Goal: Obtain resource: Download file/media

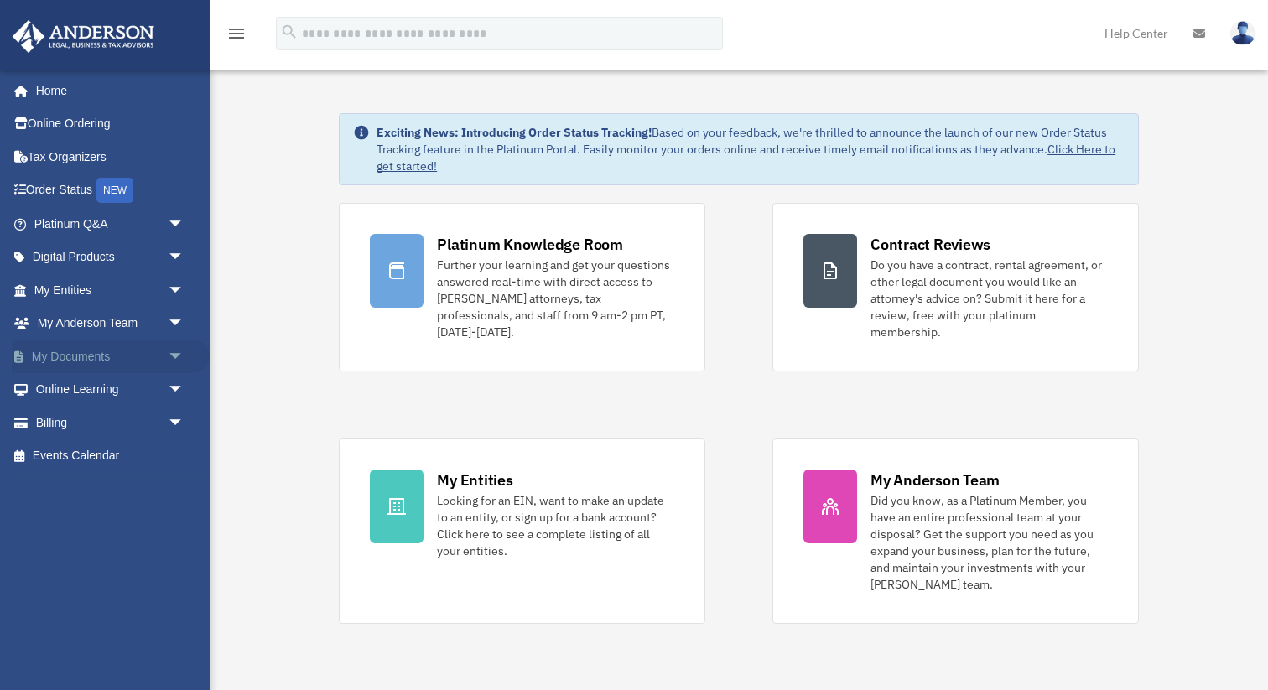
click at [175, 355] on span "arrow_drop_down" at bounding box center [185, 357] width 34 height 34
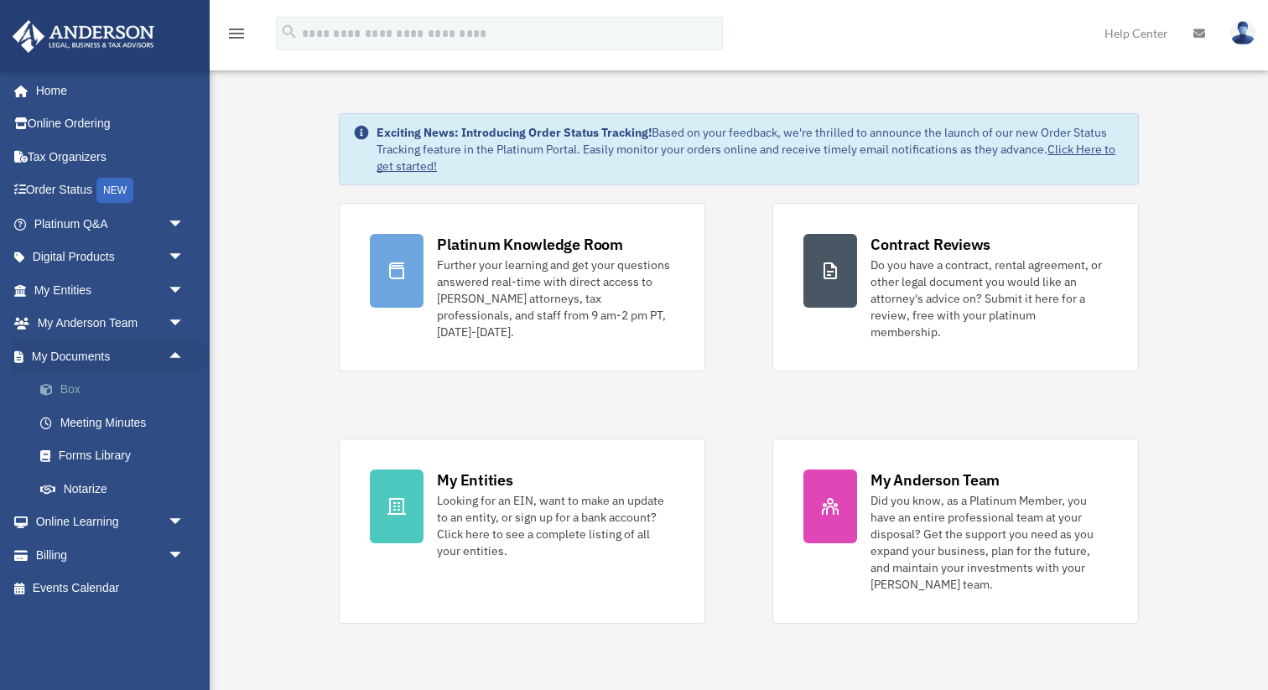
click at [117, 385] on link "Box" at bounding box center [116, 390] width 186 height 34
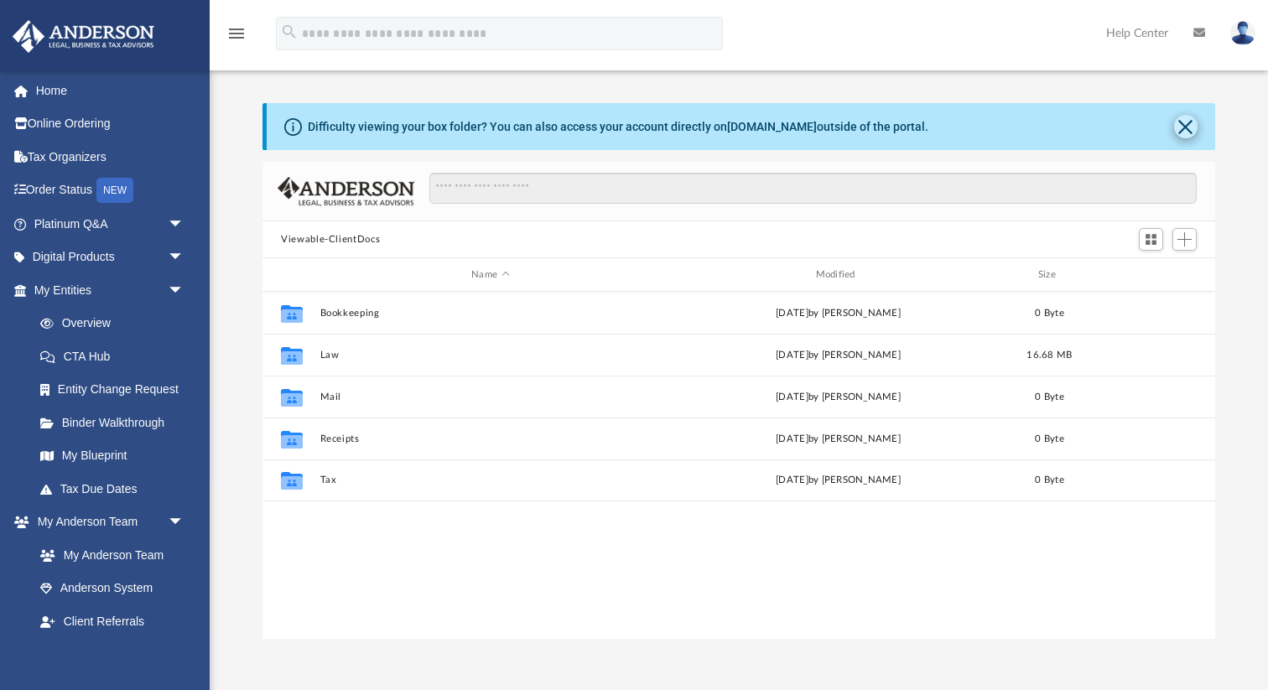
scroll to position [381, 952]
click at [1191, 122] on button "Close" at bounding box center [1185, 126] width 23 height 23
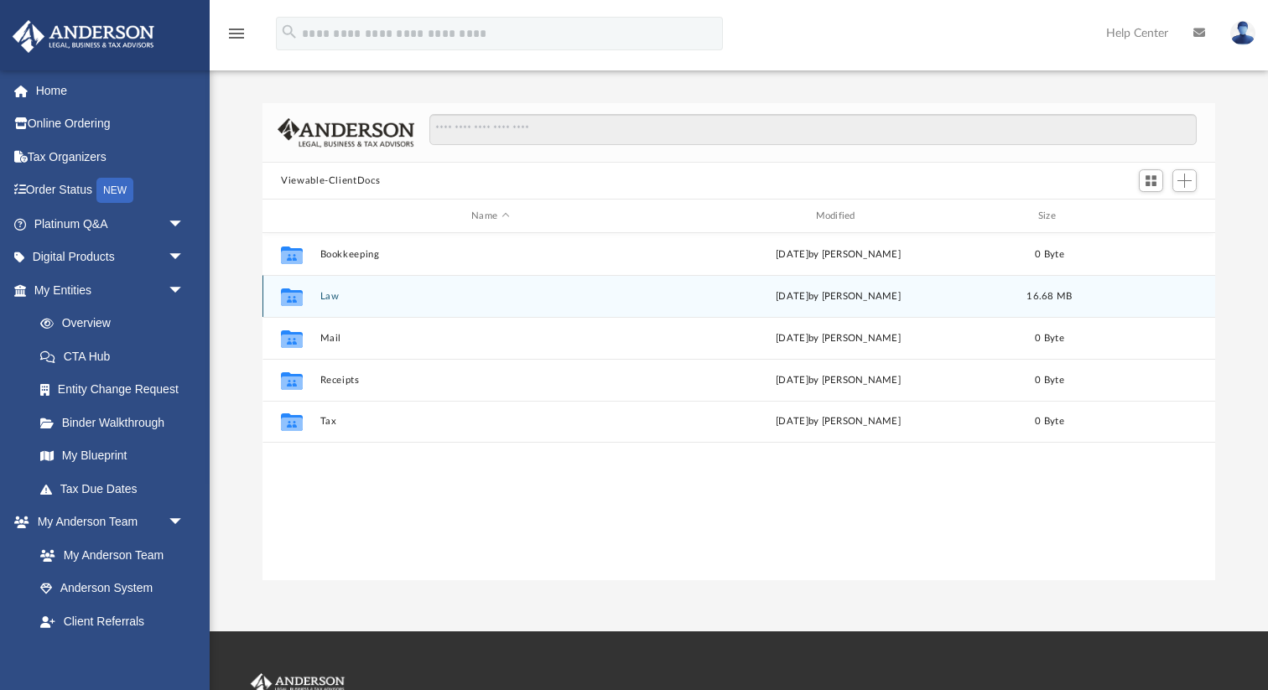
click at [325, 296] on button "Law" at bounding box center [490, 296] width 340 height 11
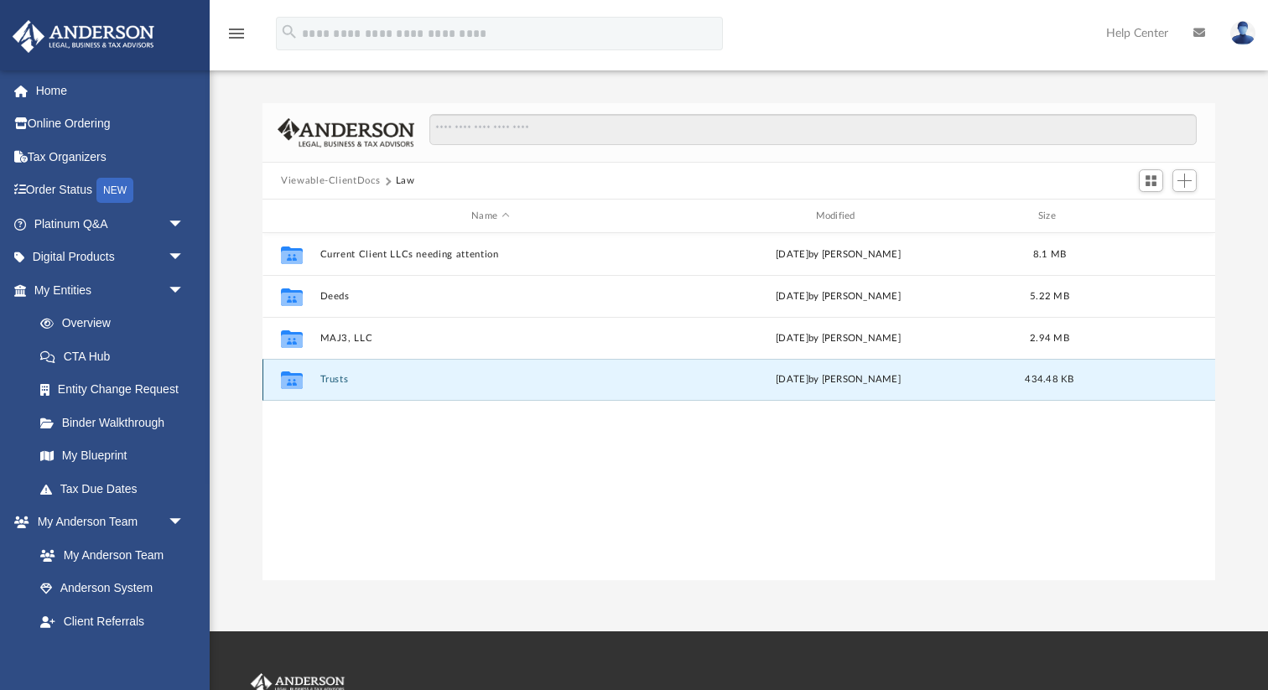
click at [344, 381] on button "Trusts" at bounding box center [490, 379] width 340 height 11
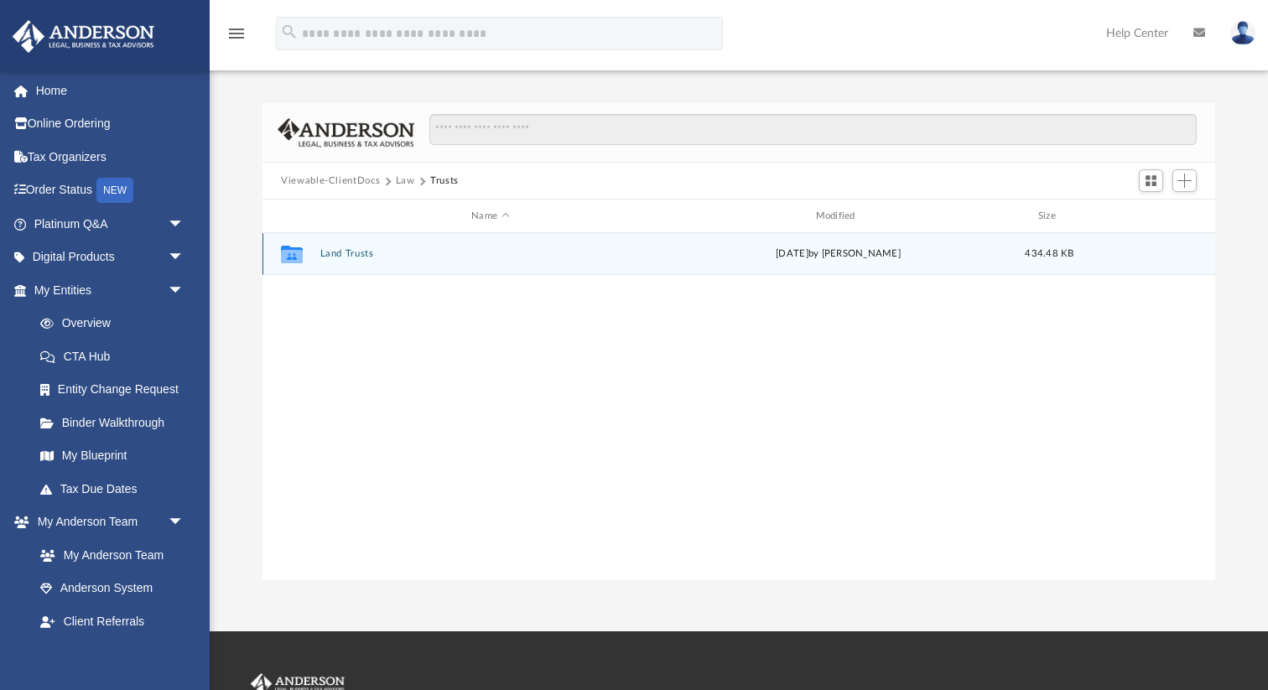
click at [343, 252] on button "Land Trusts" at bounding box center [490, 253] width 340 height 11
click at [392, 252] on button "Land Trust - 5312 Apo Drive Trust" at bounding box center [490, 253] width 340 height 11
click at [397, 254] on button "5312 Apo Drive Trust.pdf" at bounding box center [490, 253] width 340 height 11
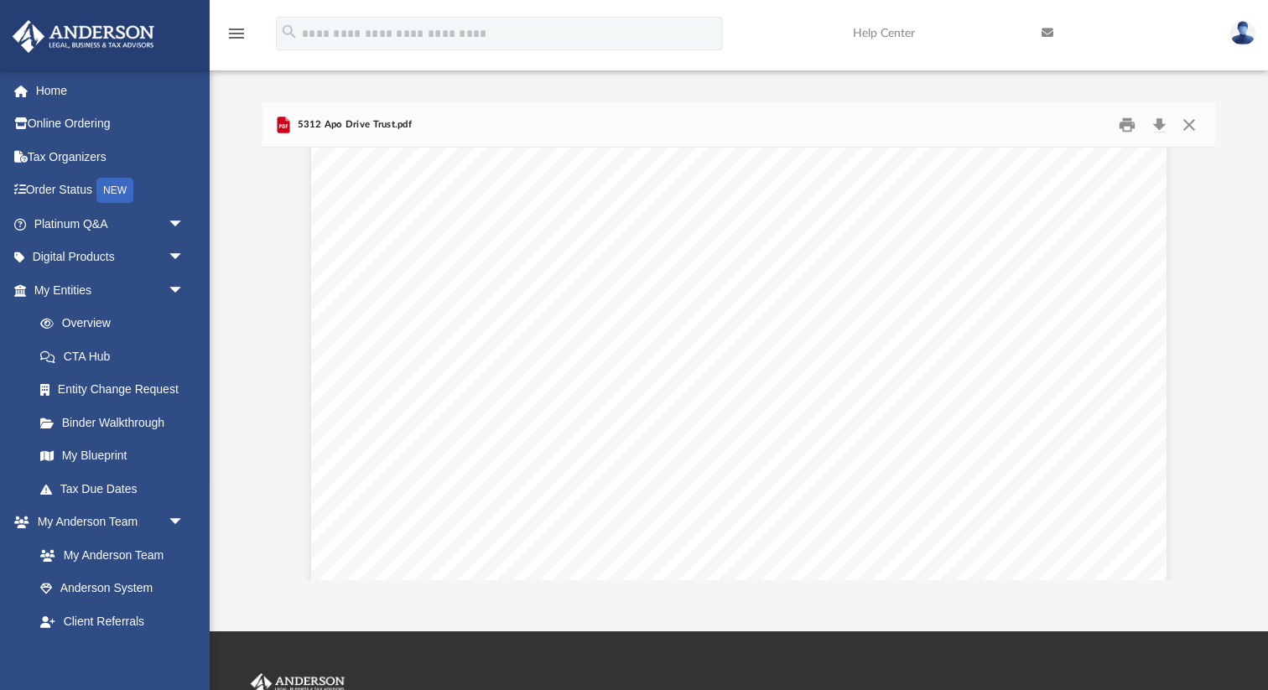
scroll to position [21973, 0]
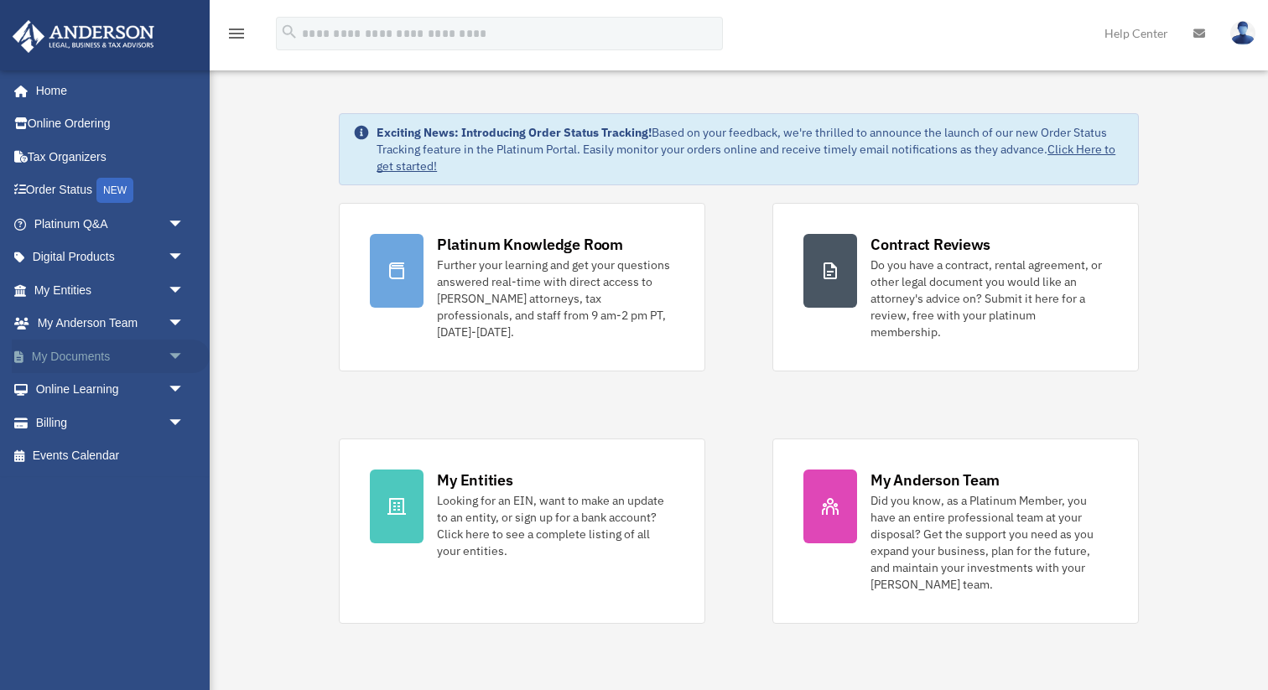
click at [100, 358] on link "My Documents arrow_drop_down" at bounding box center [111, 357] width 198 height 34
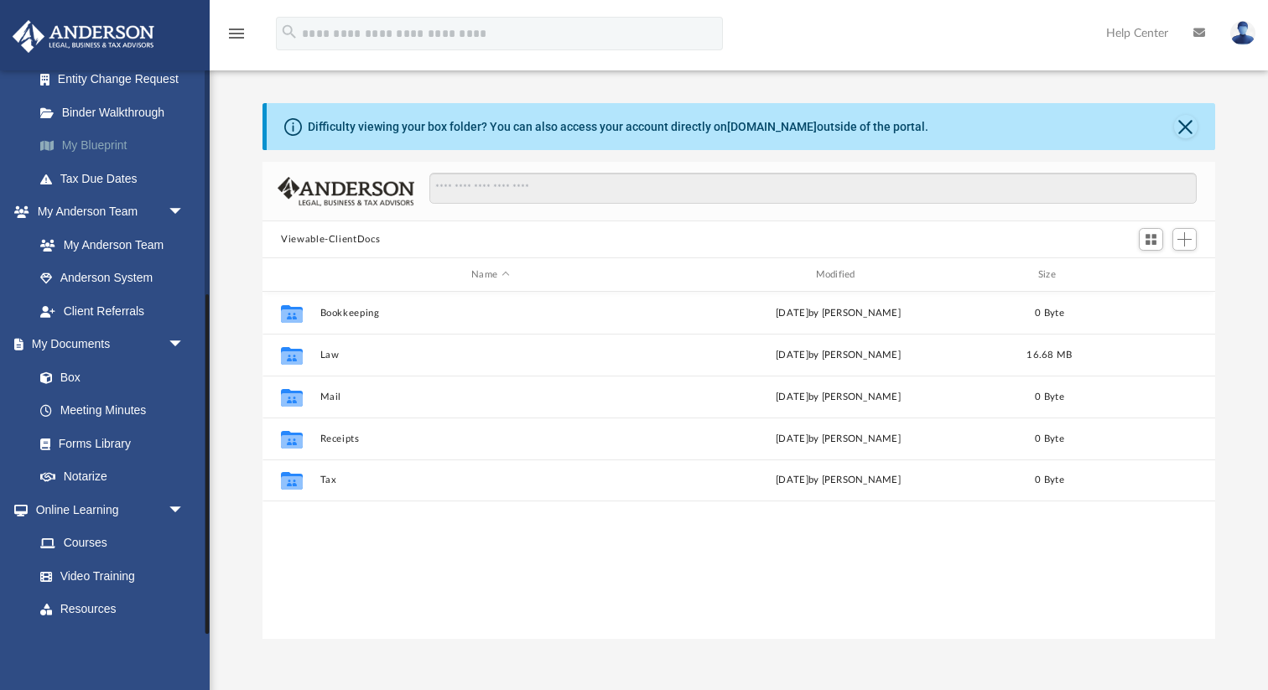
scroll to position [372, 0]
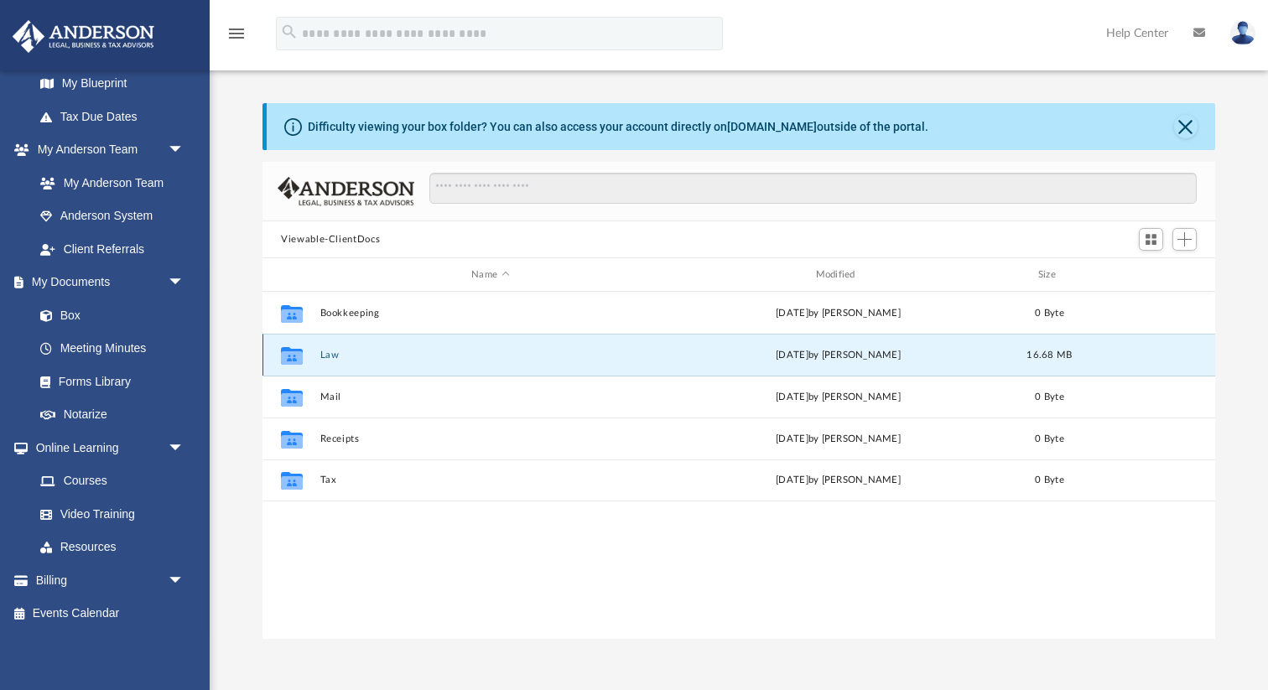
click at [327, 355] on button "Law" at bounding box center [490, 355] width 340 height 11
click at [327, 355] on button "Deeds" at bounding box center [490, 355] width 340 height 11
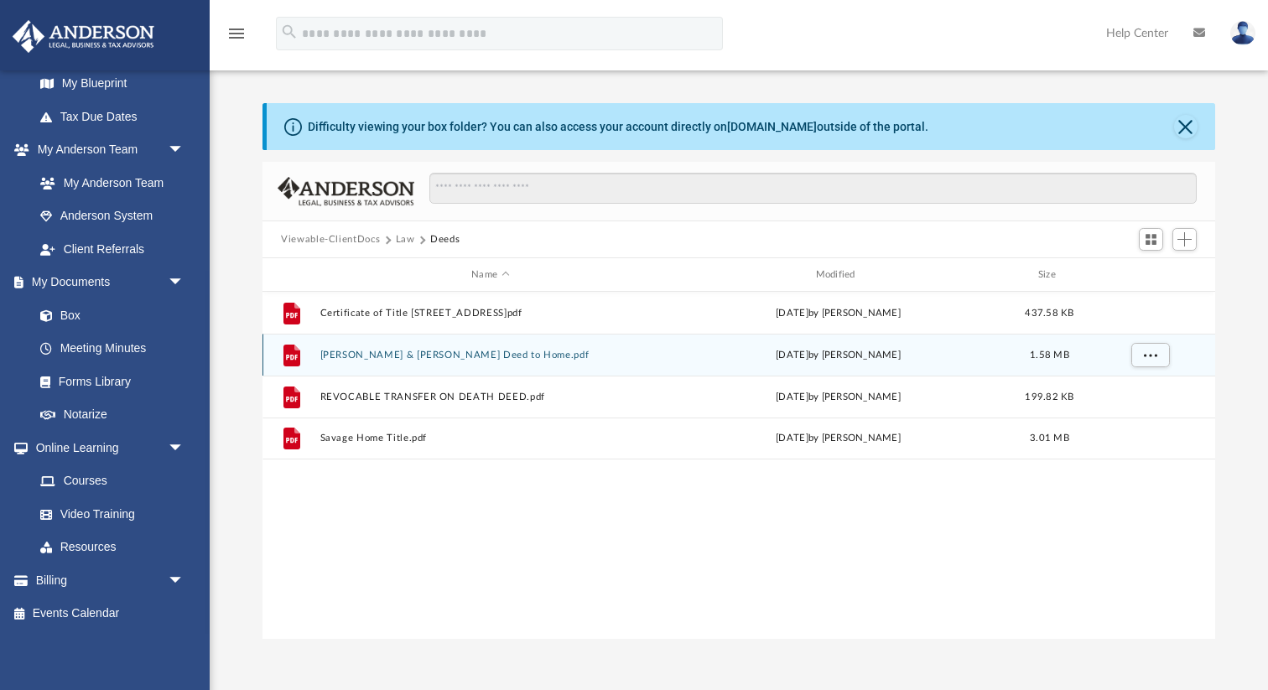
click at [419, 353] on button "[PERSON_NAME] & [PERSON_NAME] Deed to Home.pdf" at bounding box center [490, 355] width 340 height 11
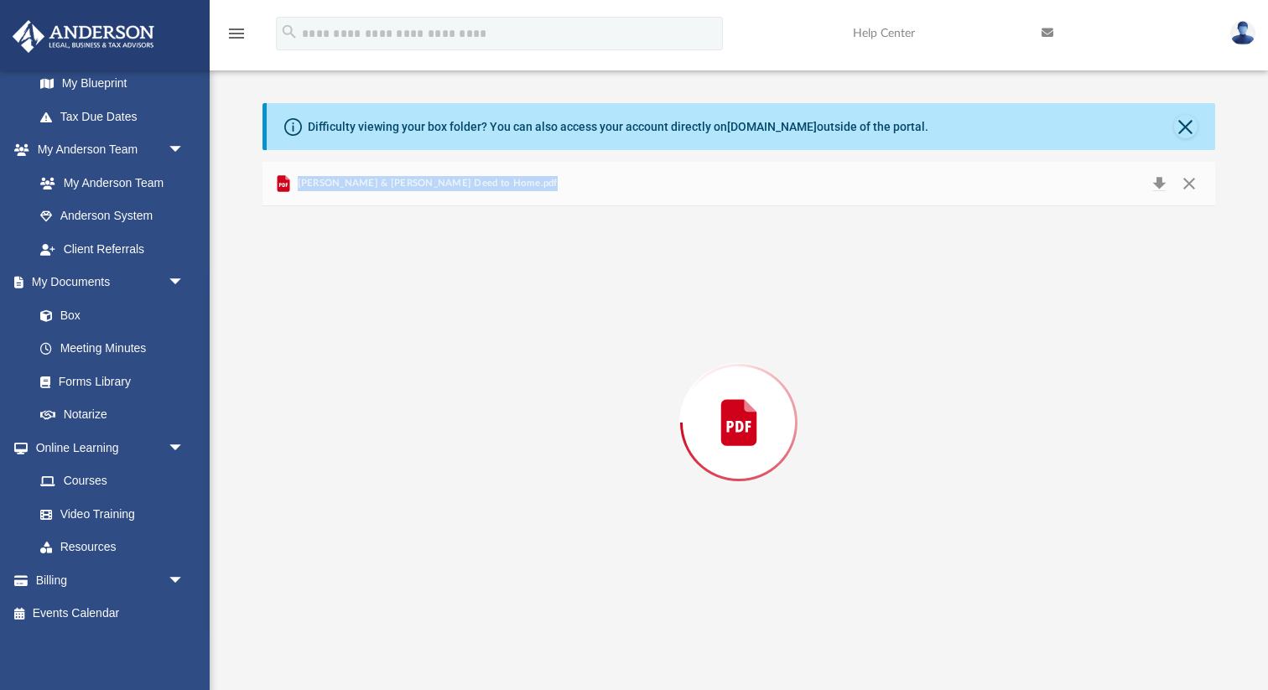
click at [419, 353] on div "Preview" at bounding box center [738, 422] width 952 height 433
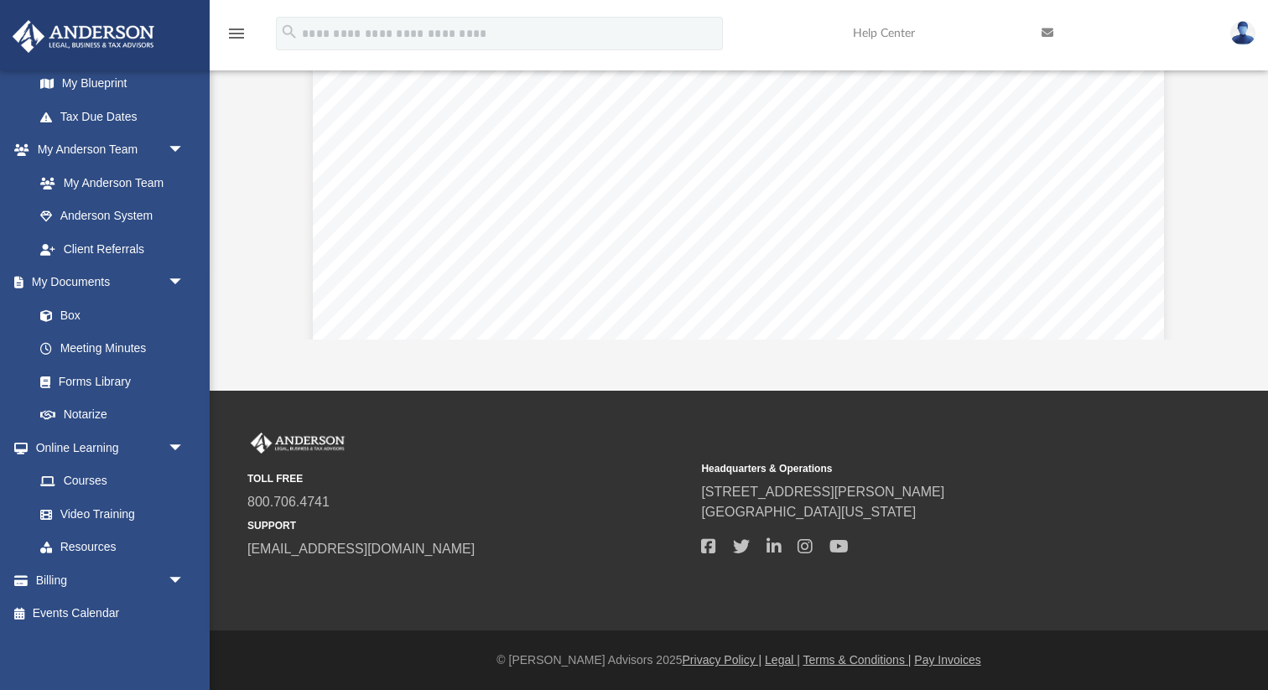
scroll to position [535, 0]
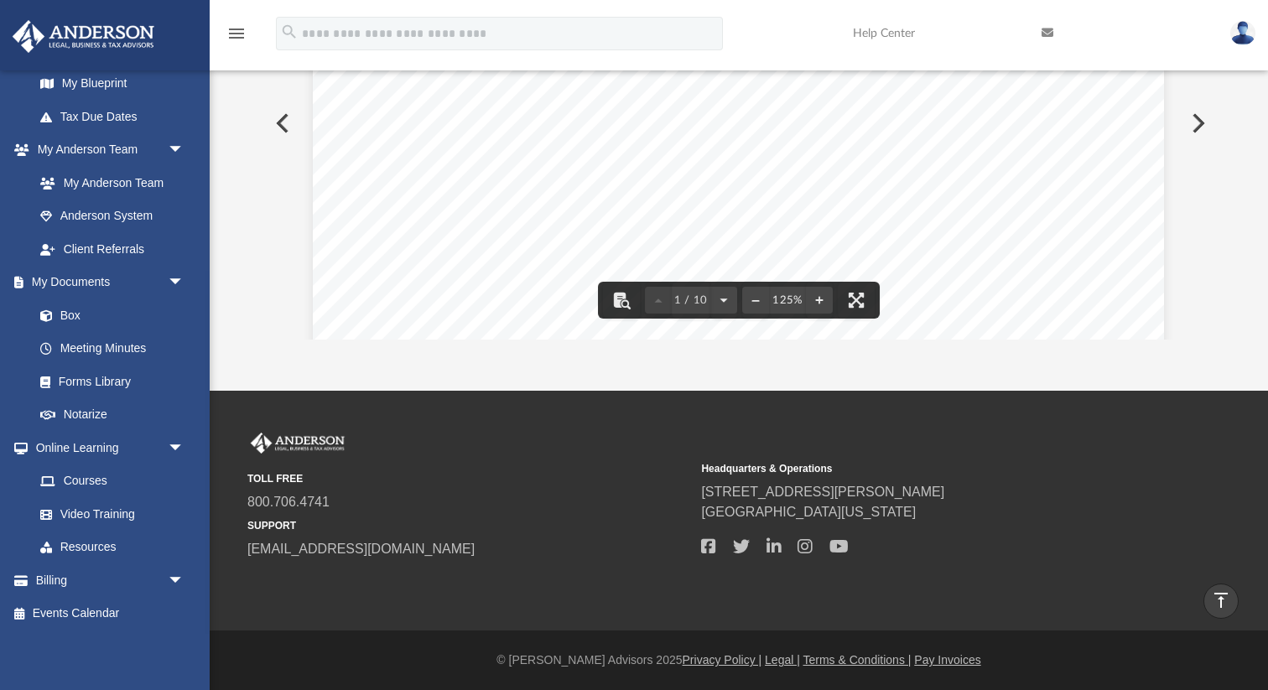
click at [1133, 366] on div "App [EMAIL_ADDRESS][DOMAIN_NAME] Sign Out [EMAIL_ADDRESS][DOMAIN_NAME] Home Onl…" at bounding box center [634, 46] width 1268 height 690
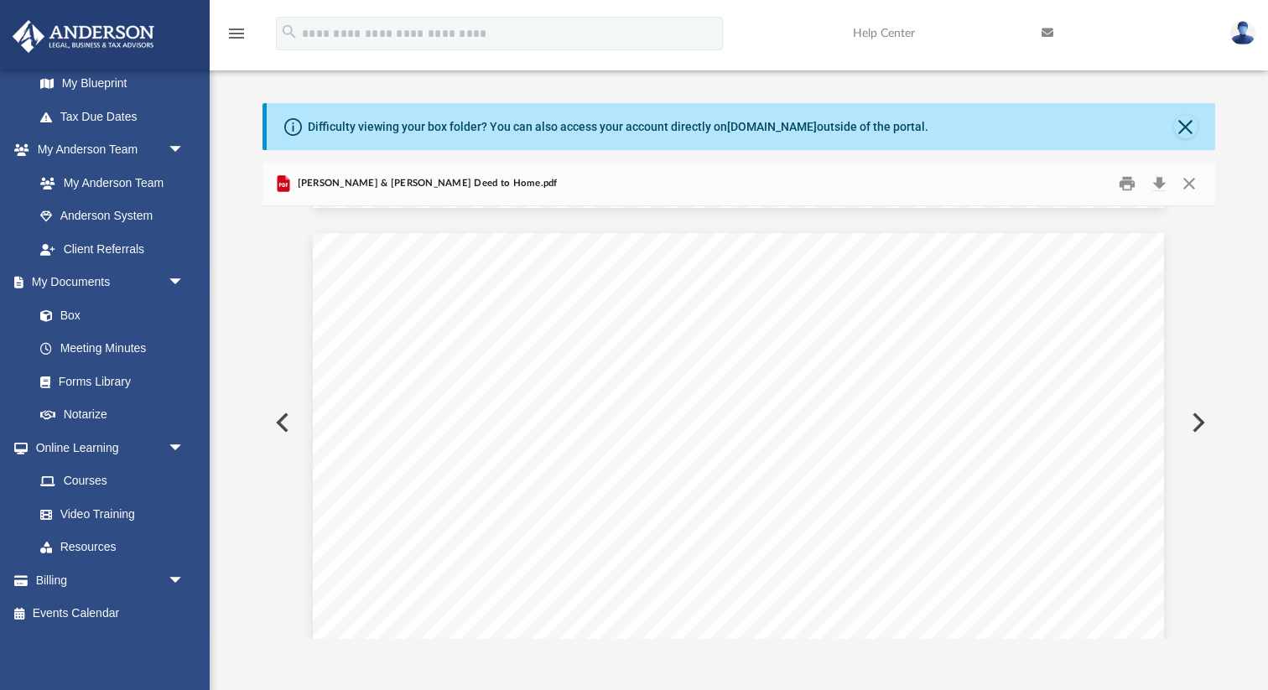
scroll to position [0, 0]
